Goal: Find specific page/section: Find specific page/section

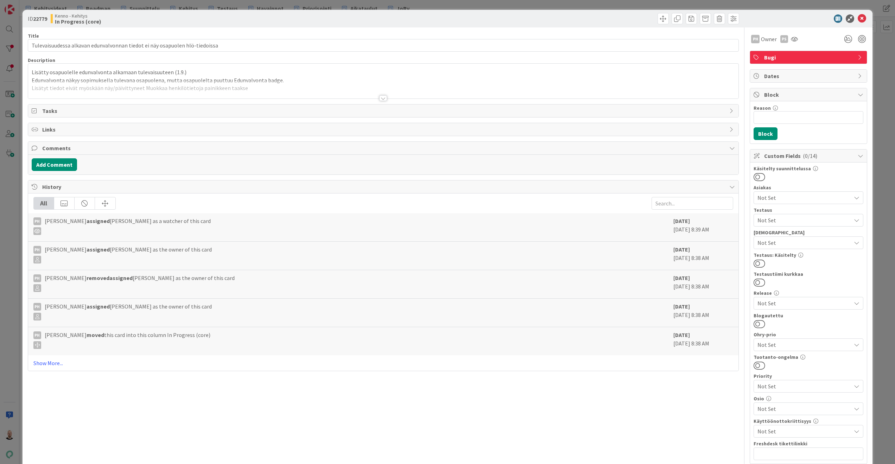
type input "19335"
click at [382, 96] on div at bounding box center [383, 98] width 8 height 6
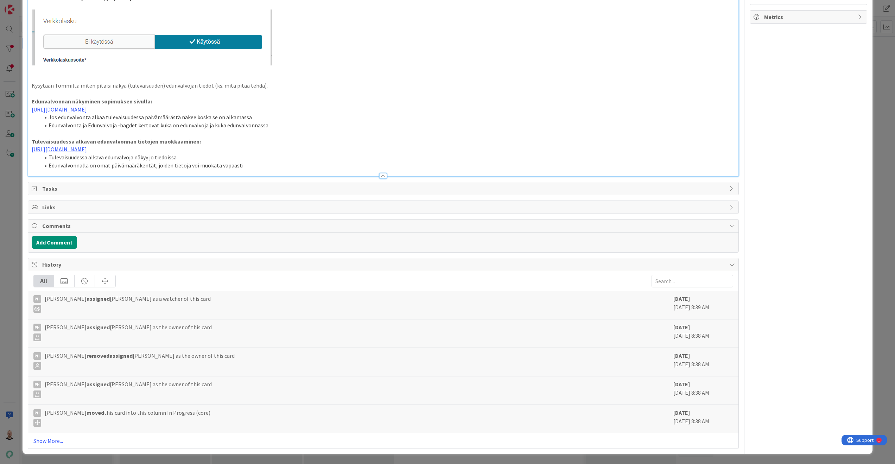
scroll to position [882, 0]
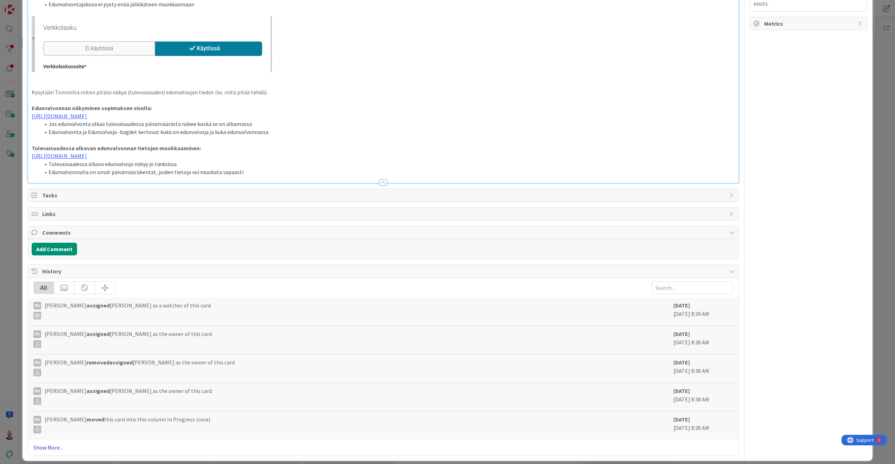
click at [53, 443] on link "Show More..." at bounding box center [383, 447] width 700 height 8
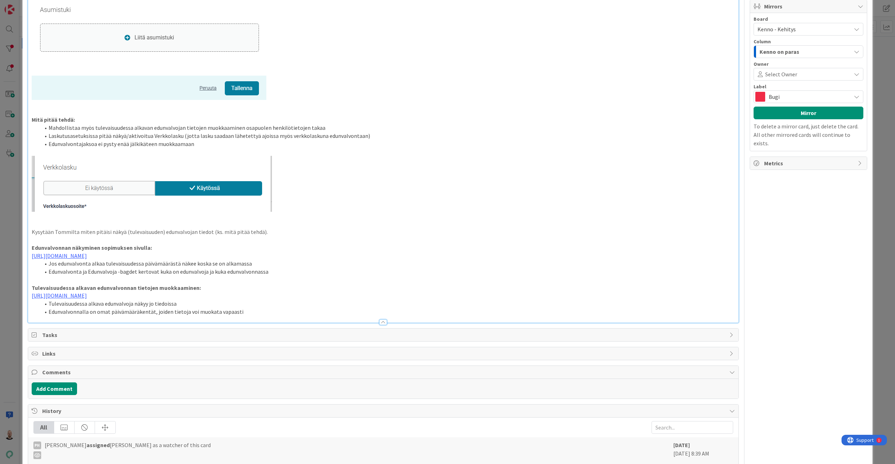
scroll to position [743, 0]
click at [87, 292] on link "[URL][DOMAIN_NAME]" at bounding box center [59, 295] width 55 height 7
click at [303, 302] on link "[URL][DOMAIN_NAME]" at bounding box center [308, 302] width 48 height 9
click at [495, 275] on p at bounding box center [383, 279] width 703 height 8
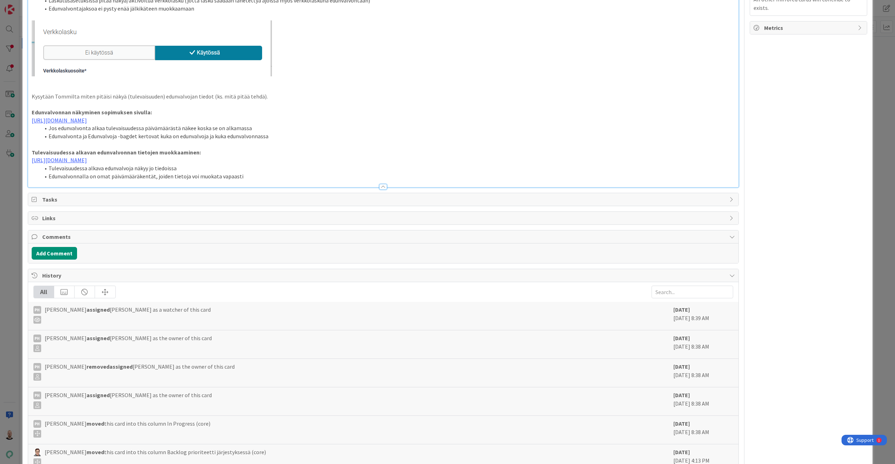
scroll to position [907, 0]
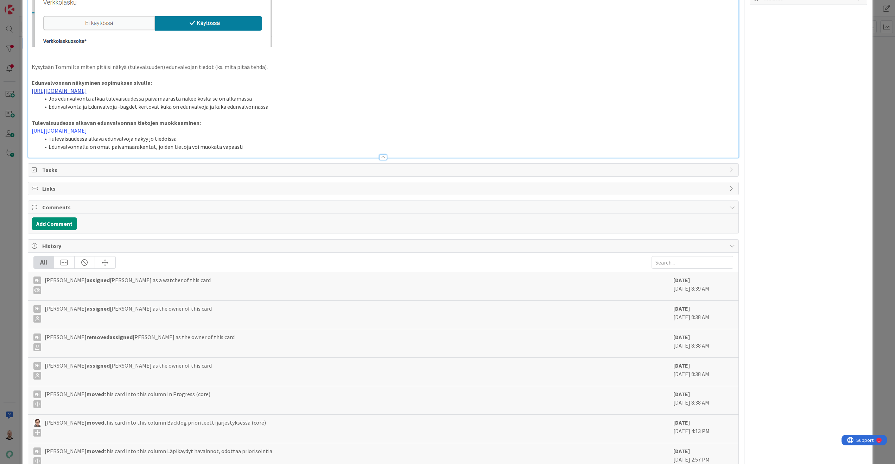
click at [87, 87] on link "[URL][DOMAIN_NAME]" at bounding box center [59, 90] width 55 height 7
click at [298, 101] on link "[URL][DOMAIN_NAME]" at bounding box center [312, 99] width 48 height 9
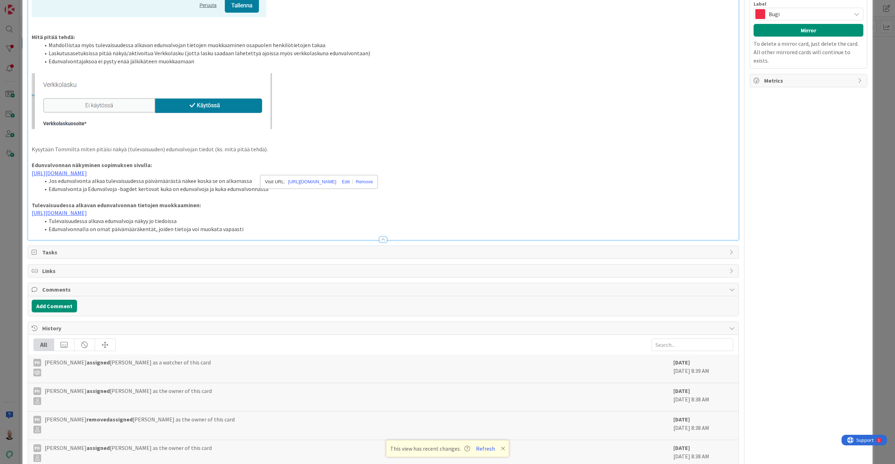
scroll to position [838, 0]
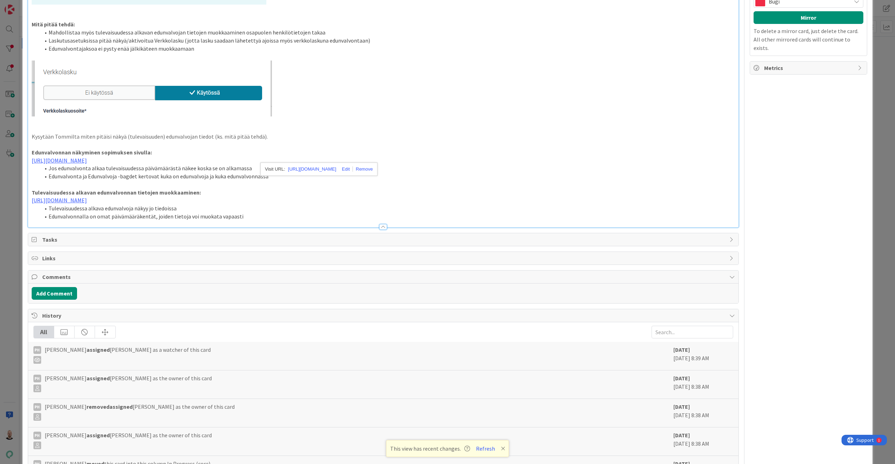
click at [255, 189] on p "Tulevaisuudessa alkavan edunvalvonnan tietojen muokkaaminen:" at bounding box center [383, 193] width 703 height 8
click at [87, 157] on link "[URL][DOMAIN_NAME]" at bounding box center [59, 160] width 55 height 7
click at [306, 171] on link "[URL][DOMAIN_NAME]" at bounding box center [312, 169] width 48 height 9
click at [473, 181] on p at bounding box center [383, 184] width 703 height 8
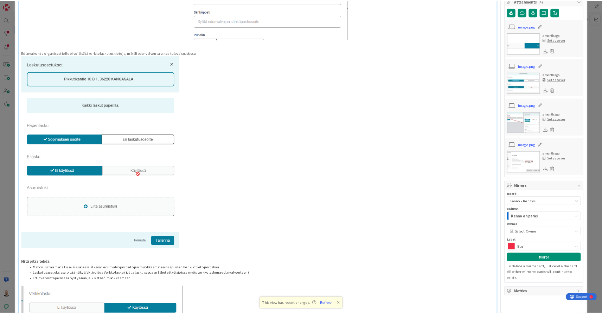
scroll to position [470, 0]
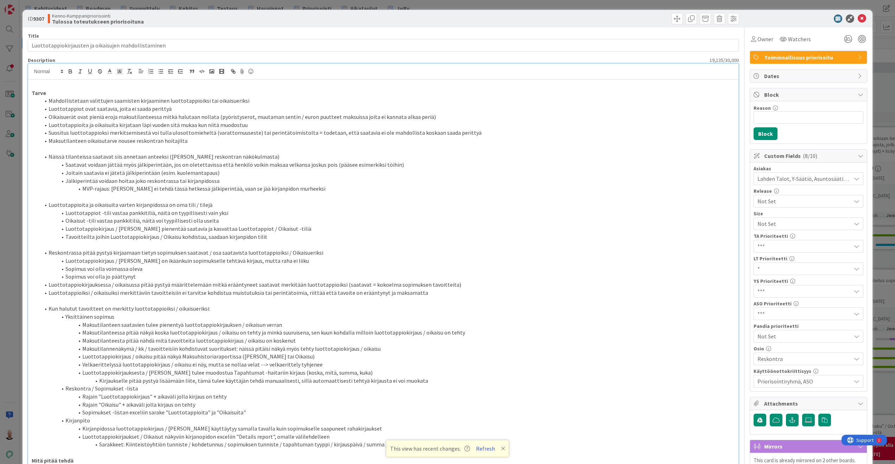
click at [249, 5] on div "ID 9307 Kenno-Kumppanipriorisointi Tulossa toteutukseen priorisoituna Title 53 …" at bounding box center [447, 232] width 895 height 464
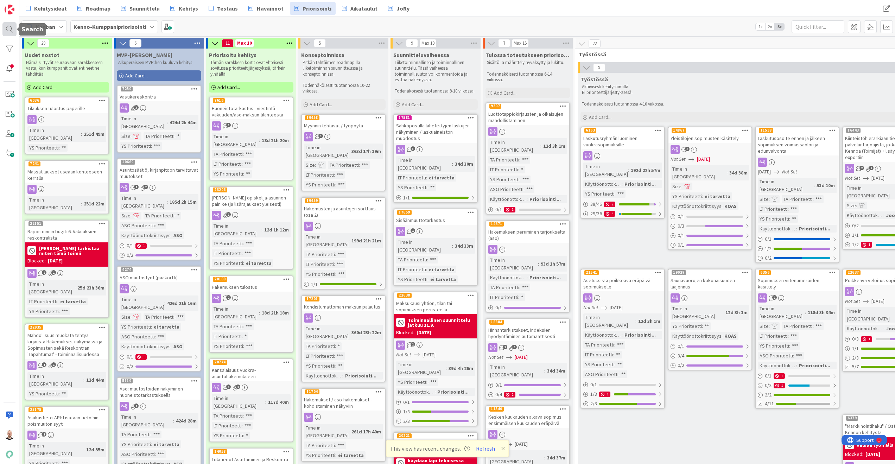
click at [7, 27] on div at bounding box center [9, 29] width 14 height 14
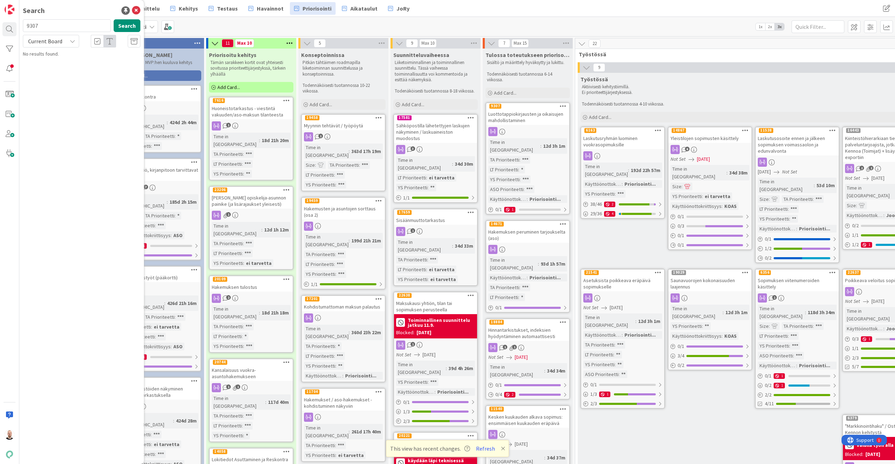
click at [51, 31] on input "9307" at bounding box center [67, 25] width 88 height 13
click at [49, 29] on input "9307 11538" at bounding box center [67, 25] width 88 height 13
type input "11538"
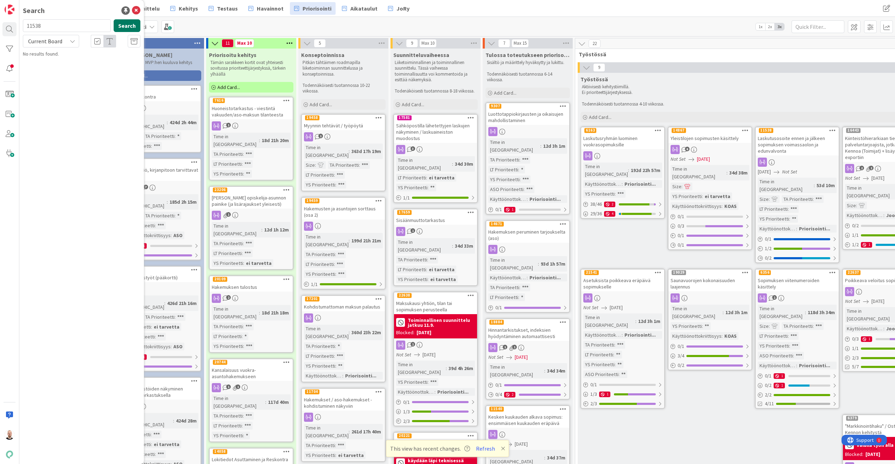
click at [118, 27] on button "Search" at bounding box center [127, 25] width 27 height 13
click at [76, 67] on span "Laskutusosoite ennen ja jälkeen sopimuksen voimassaolon ja edunvalvonta" at bounding box center [78, 66] width 90 height 14
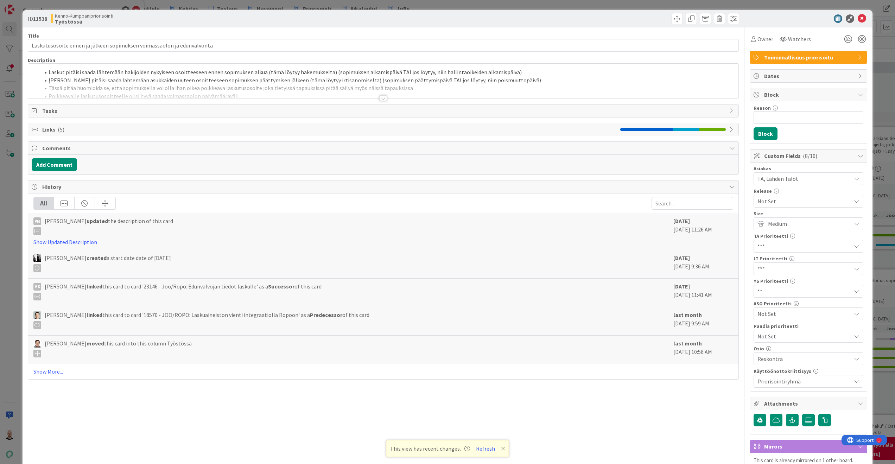
click at [384, 98] on div at bounding box center [383, 98] width 8 height 6
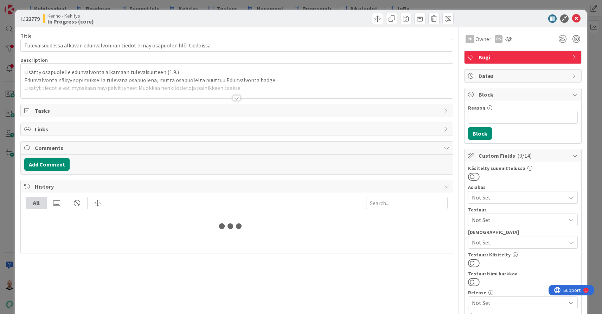
type input "19335"
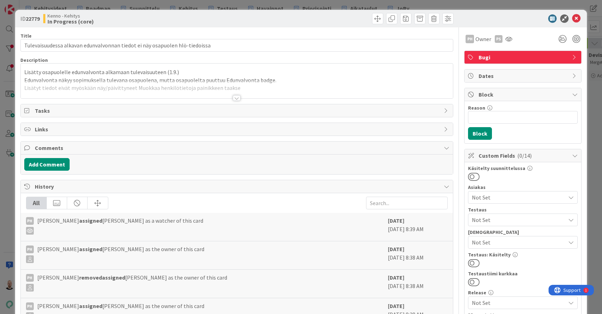
click at [236, 98] on div at bounding box center [237, 98] width 8 height 6
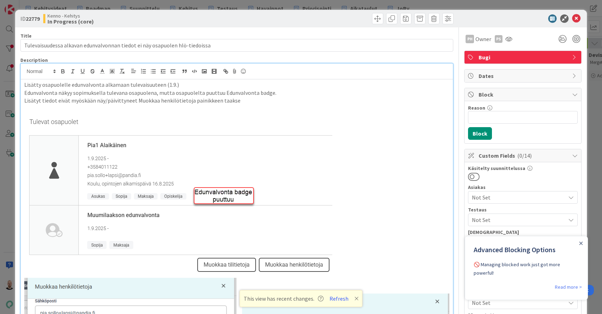
click at [316, 5] on div "ID 22779 Kenno - Kehitys In Progress (core) Title 75 / 128 Tulevaisuudessa alka…" at bounding box center [301, 157] width 602 height 314
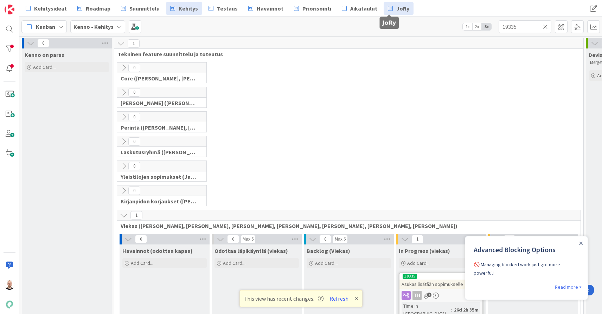
click at [399, 4] on link "JoRy" at bounding box center [399, 8] width 30 height 13
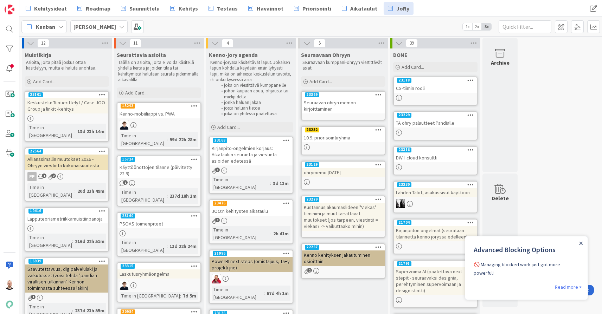
click at [581, 243] on icon "Close Announcement" at bounding box center [581, 243] width 3 height 3
